Goal: Task Accomplishment & Management: Use online tool/utility

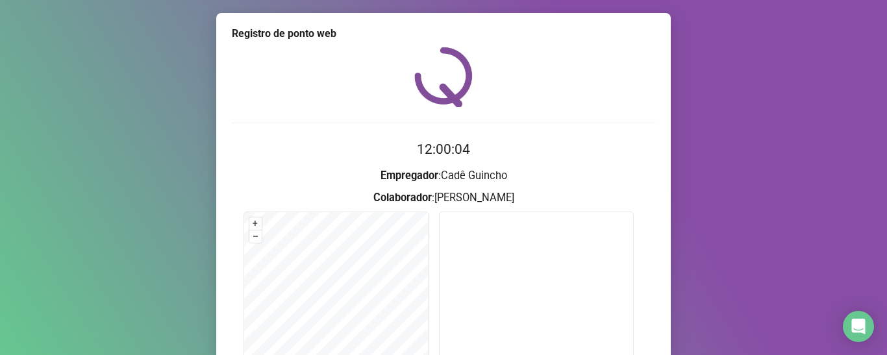
scroll to position [130, 0]
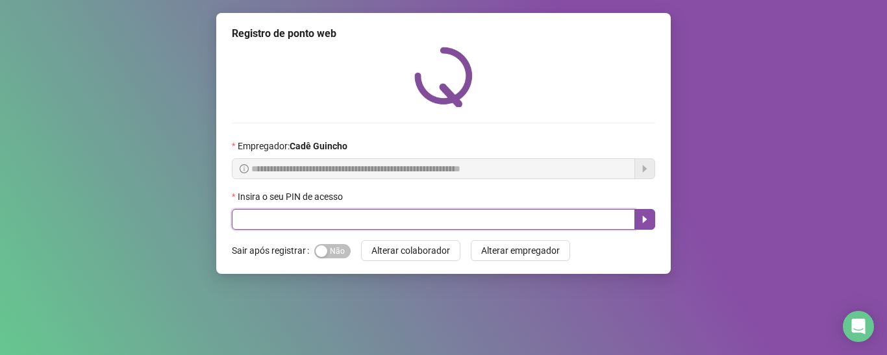
click at [414, 223] on input "text" at bounding box center [433, 219] width 403 height 21
type input "*****"
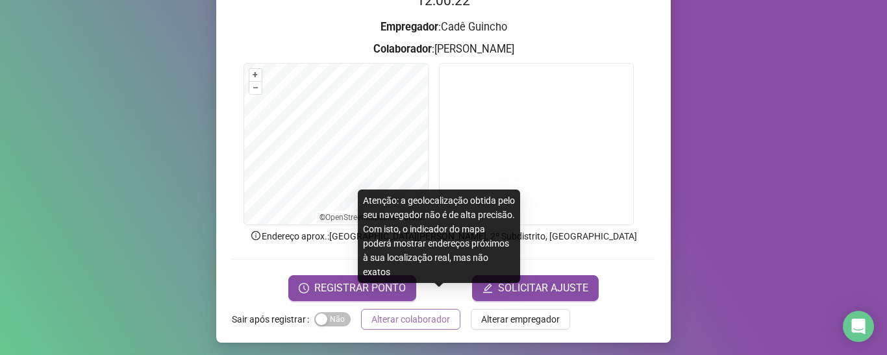
scroll to position [152, 0]
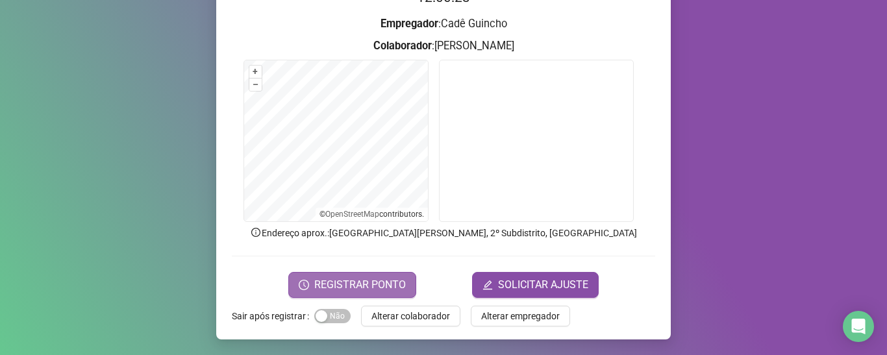
click at [371, 296] on button "REGISTRAR PONTO" at bounding box center [352, 285] width 128 height 26
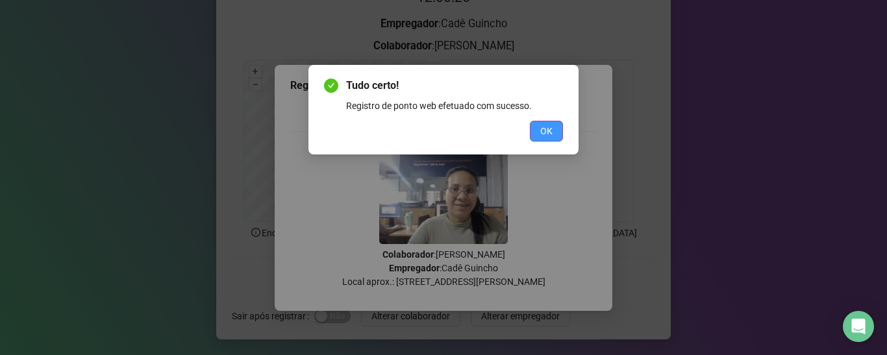
click at [544, 137] on span "OK" at bounding box center [547, 131] width 12 height 14
